Goal: Task Accomplishment & Management: Use online tool/utility

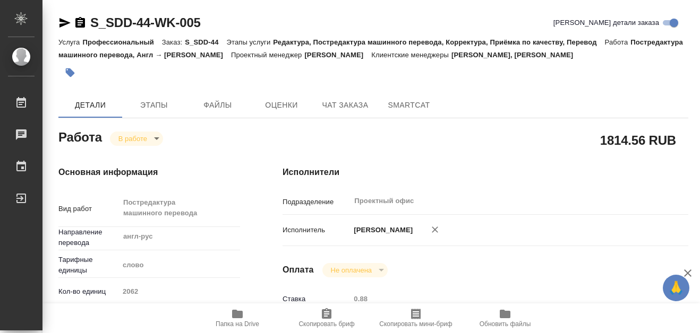
type textarea "x"
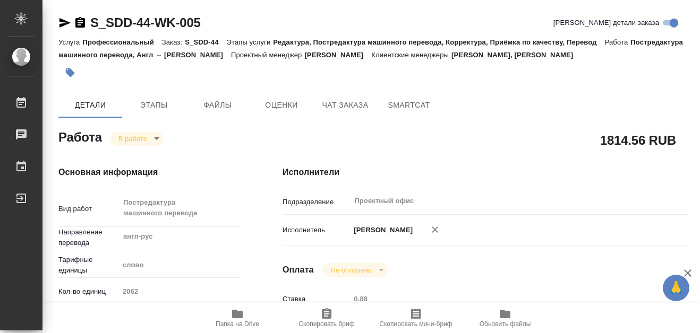
type textarea "x"
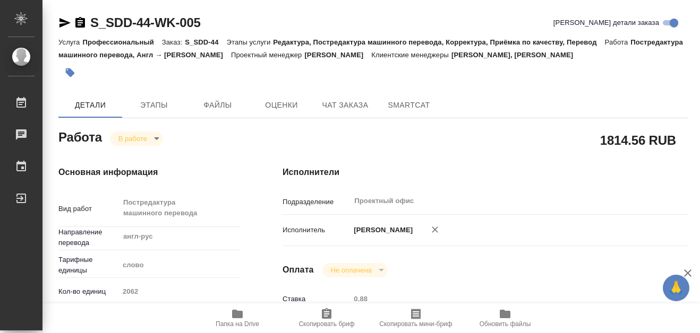
type textarea "x"
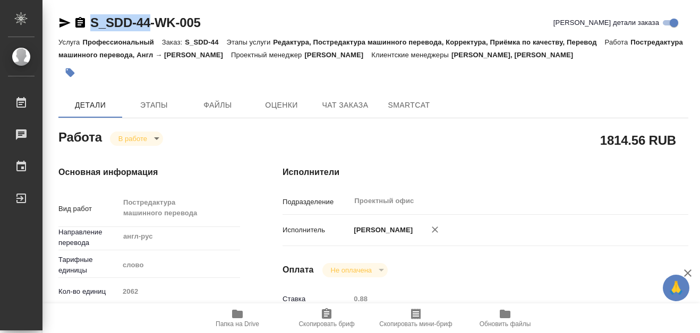
drag, startPoint x: 91, startPoint y: 11, endPoint x: 151, endPoint y: 29, distance: 62.6
copy link "S_SDD-44"
click at [240, 317] on icon "button" at bounding box center [237, 314] width 11 height 8
type textarea "x"
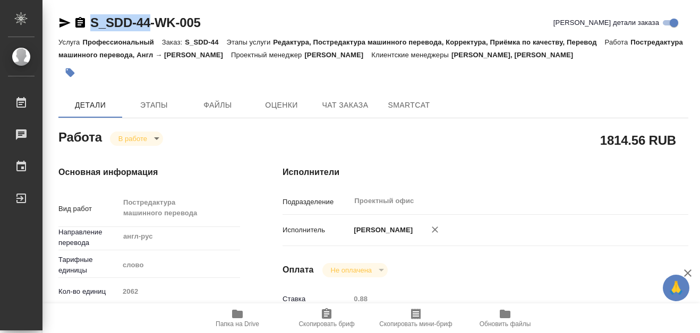
type textarea "x"
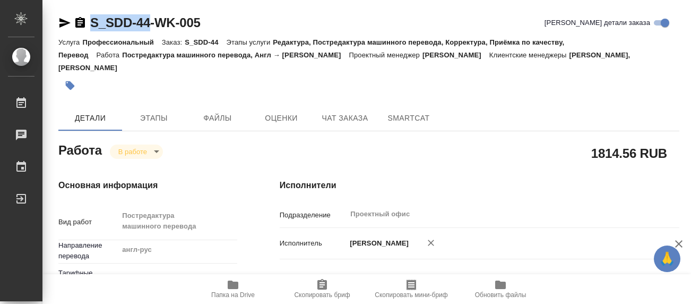
type textarea "x"
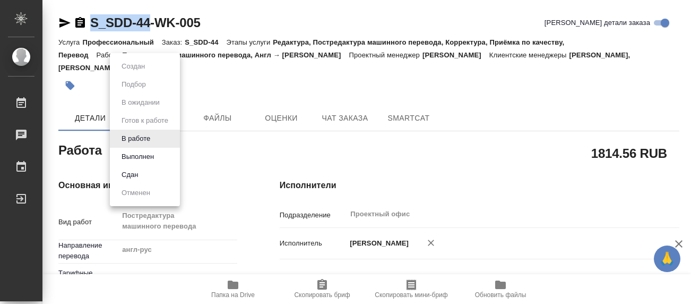
click at [160, 141] on body "🙏 .cls-1 fill:#fff; AWATERA [PERSON_NAME] 0 Чаты График Выйти S_SDD-44-WK-005 К…" at bounding box center [345, 152] width 691 height 304
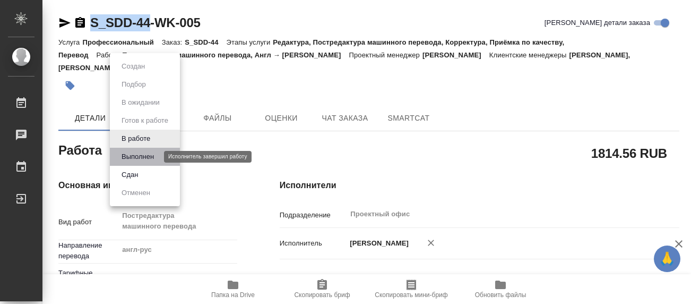
click at [142, 158] on button "Выполнен" at bounding box center [137, 157] width 39 height 12
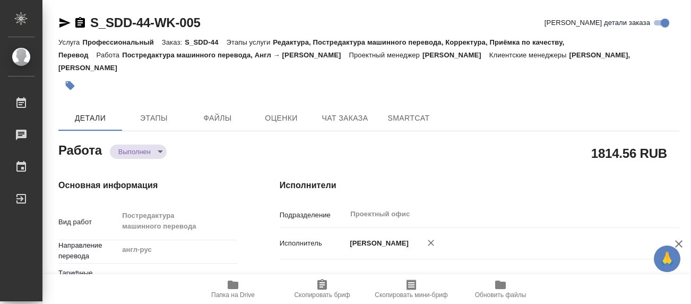
type textarea "x"
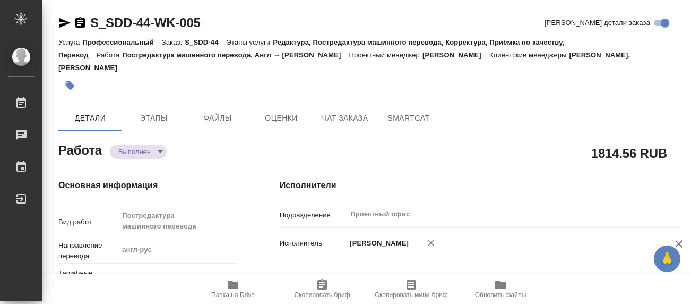
type textarea "x"
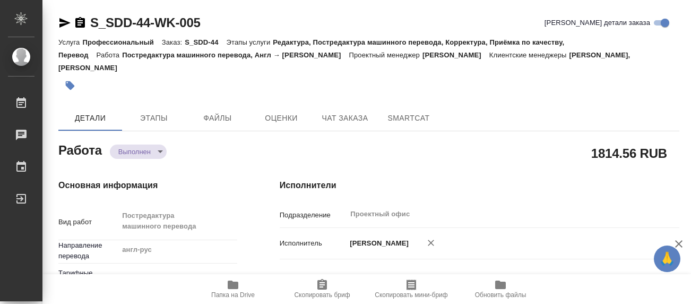
type textarea "x"
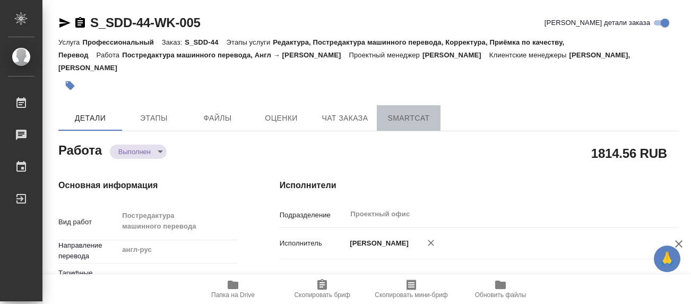
click at [405, 111] on span "SmartCat" at bounding box center [408, 117] width 51 height 13
